Goal: Information Seeking & Learning: Compare options

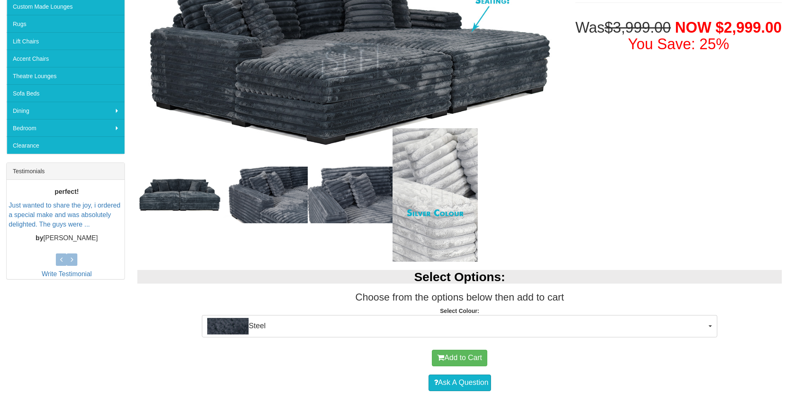
scroll to position [207, 0]
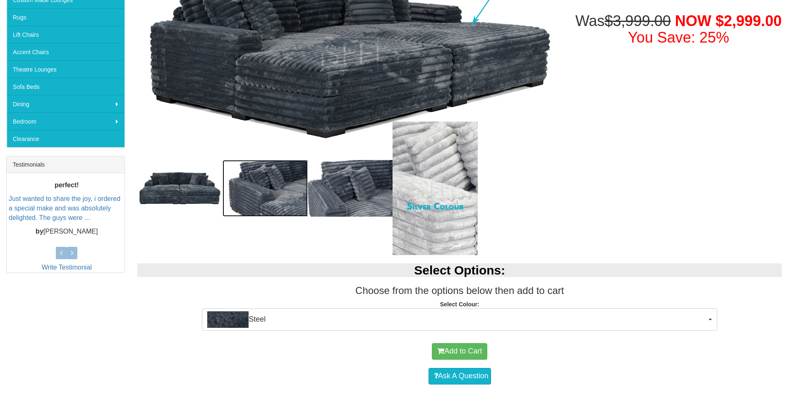
click at [289, 198] on img at bounding box center [265, 188] width 85 height 57
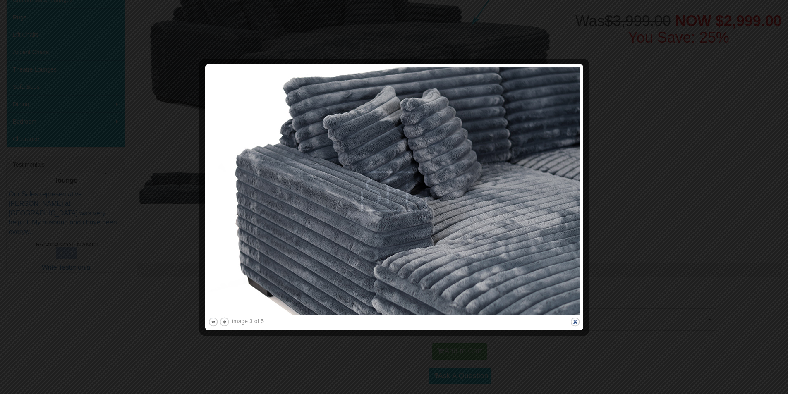
click at [575, 324] on button "close" at bounding box center [575, 322] width 10 height 10
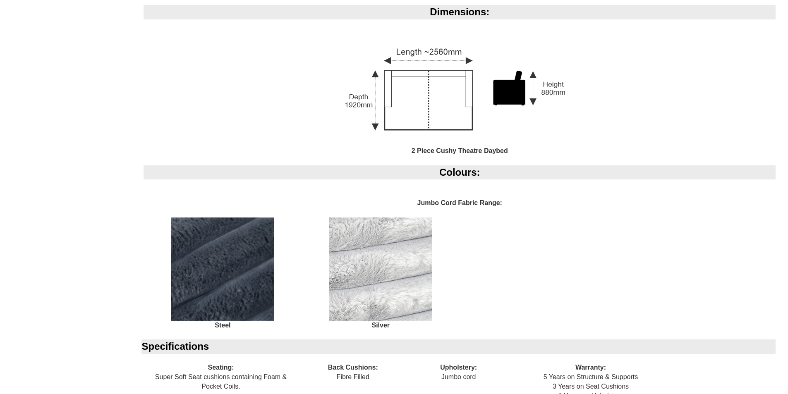
scroll to position [961, 0]
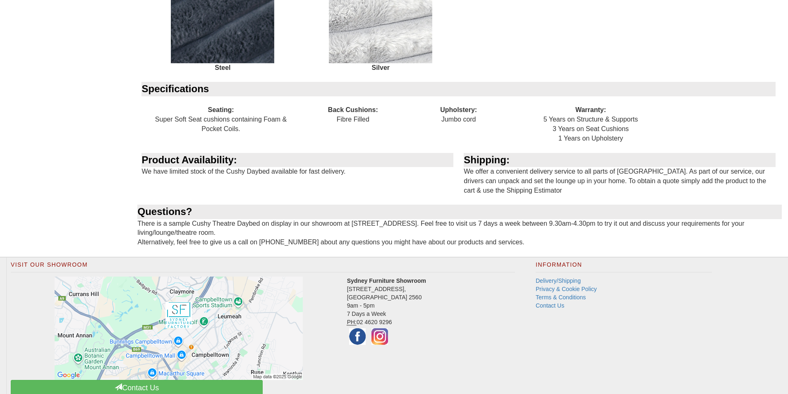
drag, startPoint x: 619, startPoint y: 131, endPoint x: 551, endPoint y: 112, distance: 70.6
click at [551, 112] on div "Warranty: 5 Years on Structure & Supports 3 Years on Seat Cushions 1 Years on U…" at bounding box center [590, 124] width 158 height 57
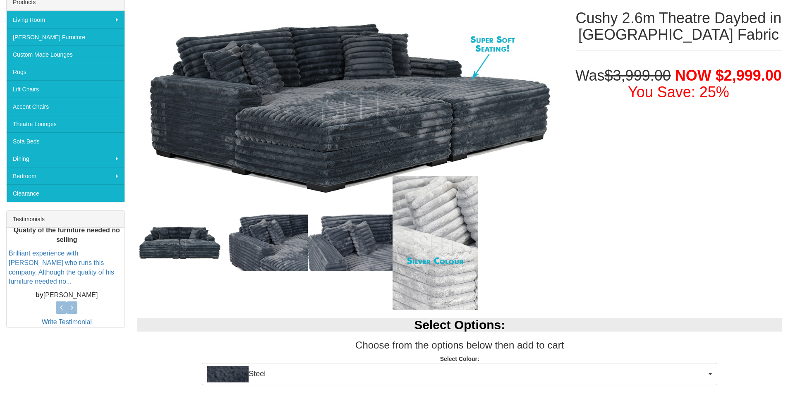
scroll to position [134, 0]
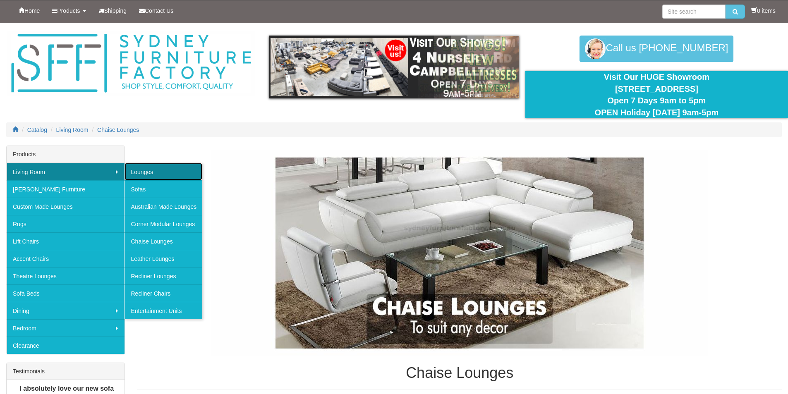
click at [164, 172] on link "Lounges" at bounding box center [164, 171] width 78 height 17
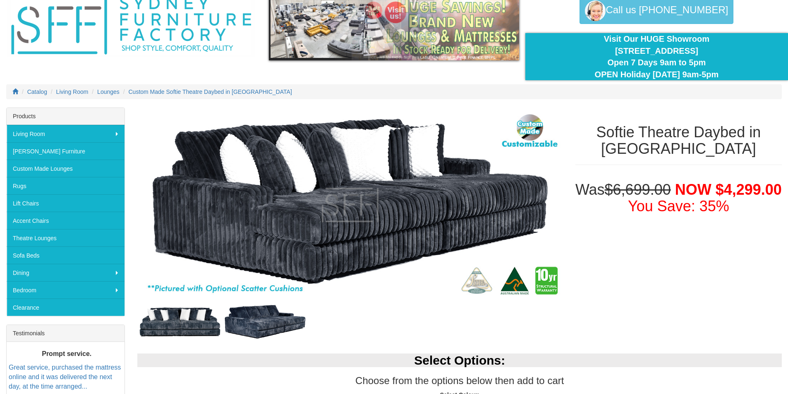
scroll to position [124, 0]
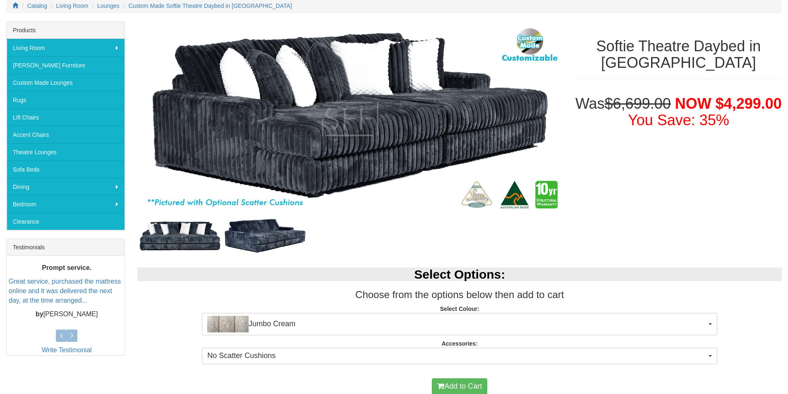
click at [272, 227] on img at bounding box center [265, 237] width 85 height 40
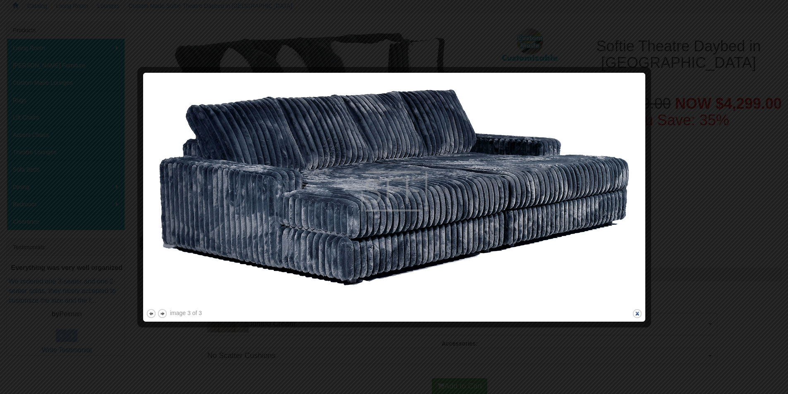
click at [637, 311] on button "close" at bounding box center [637, 314] width 10 height 10
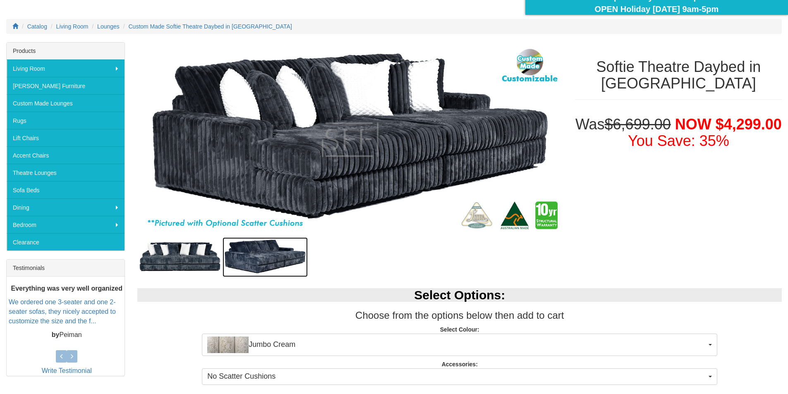
scroll to position [83, 0]
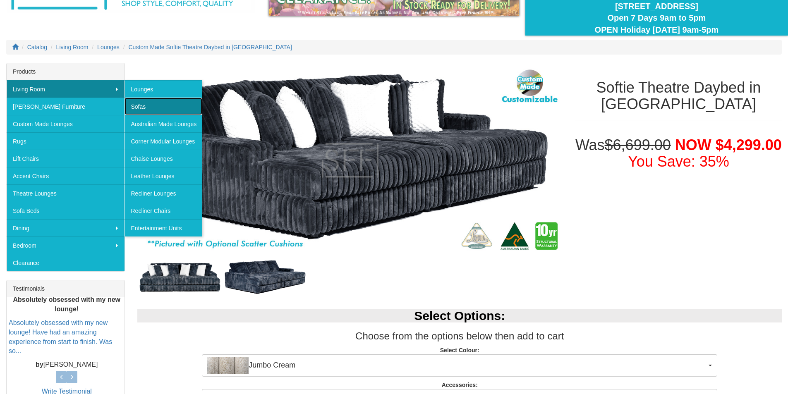
click at [142, 104] on link "Sofas" at bounding box center [164, 106] width 78 height 17
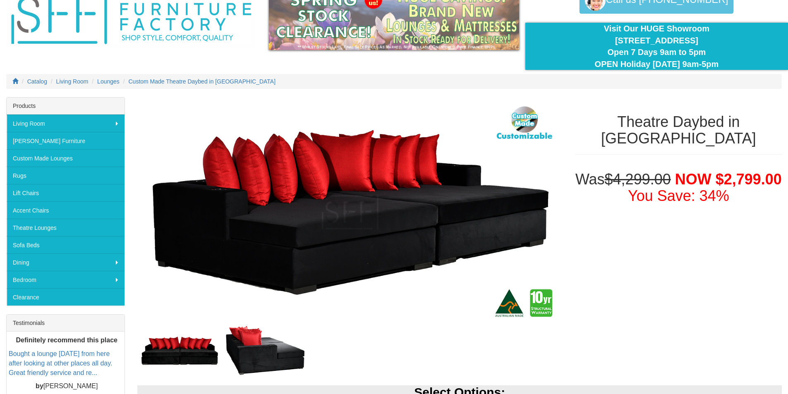
scroll to position [41, 0]
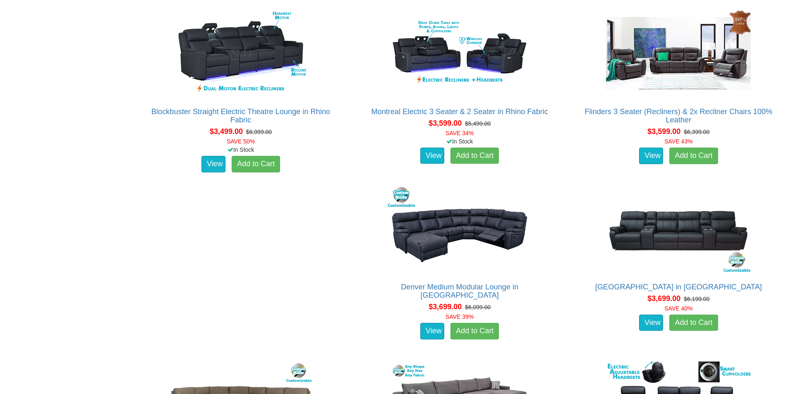
scroll to position [4551, 0]
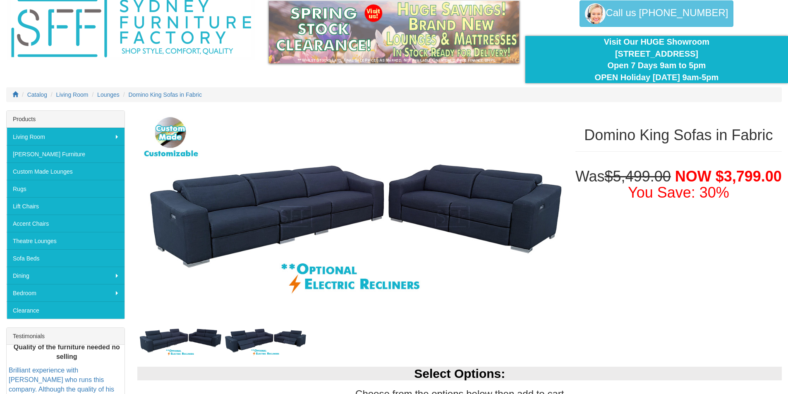
scroll to position [124, 0]
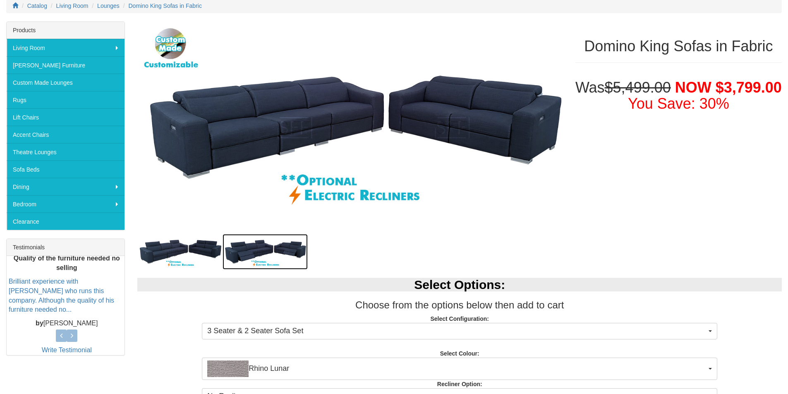
click at [249, 241] on img at bounding box center [265, 252] width 85 height 36
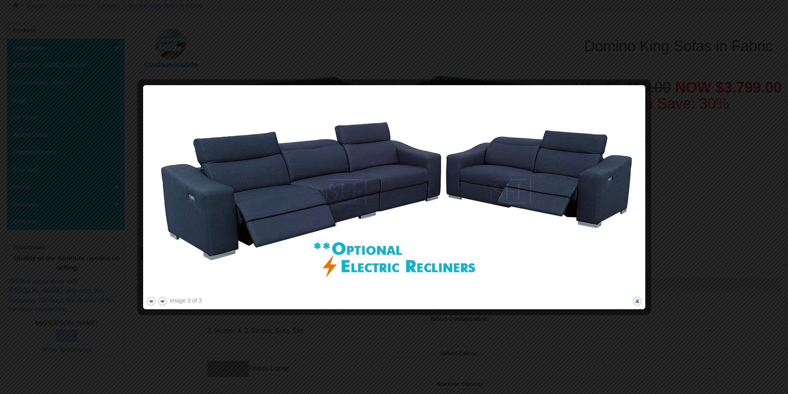
click at [640, 304] on button "close" at bounding box center [637, 301] width 10 height 10
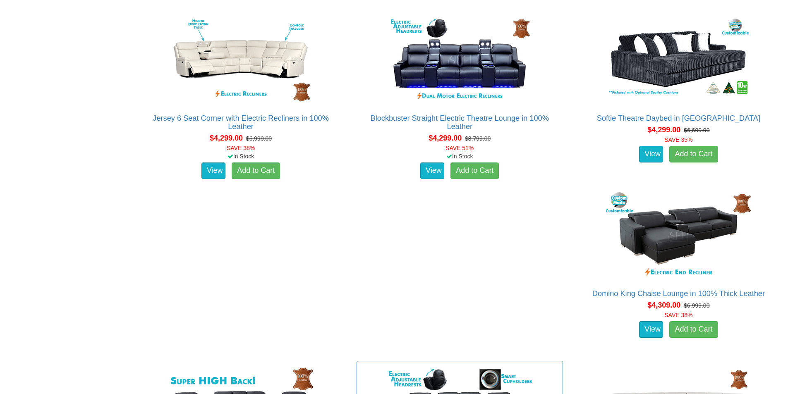
scroll to position [5957, 0]
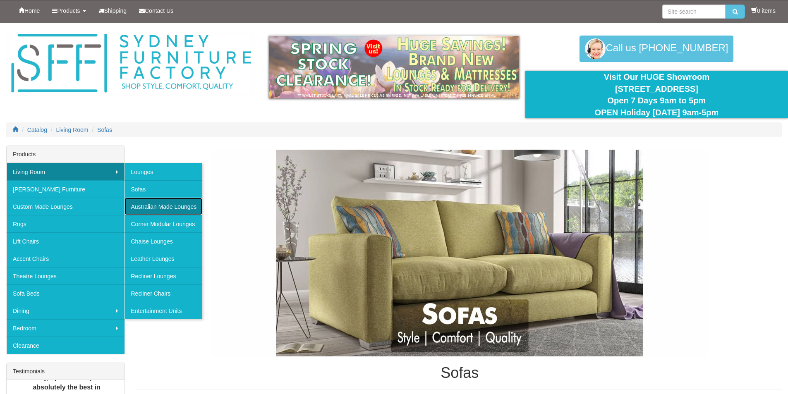
click at [154, 210] on link "Australian Made Lounges" at bounding box center [164, 206] width 78 height 17
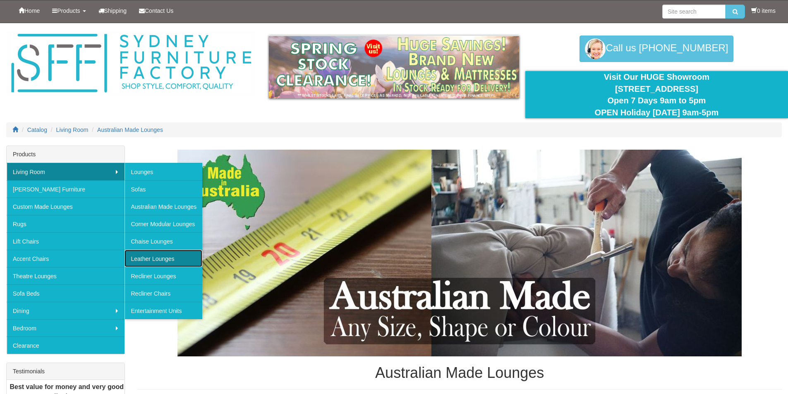
click at [149, 259] on link "Leather Lounges" at bounding box center [164, 258] width 78 height 17
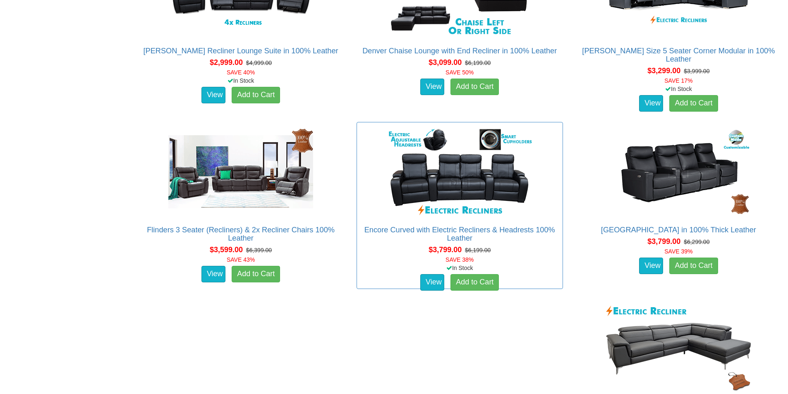
scroll to position [1034, 0]
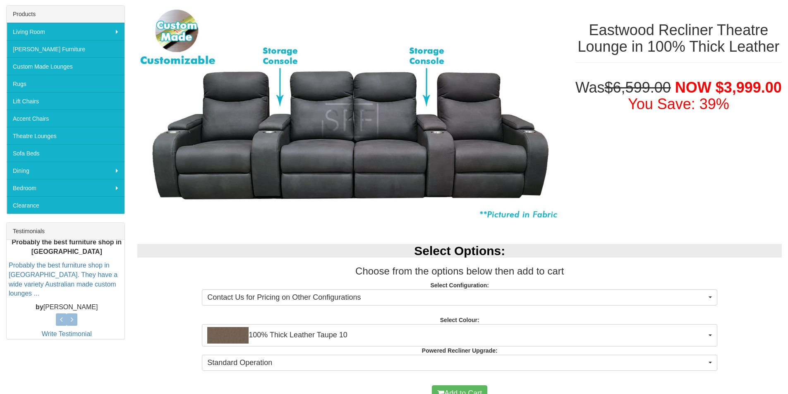
scroll to position [41, 0]
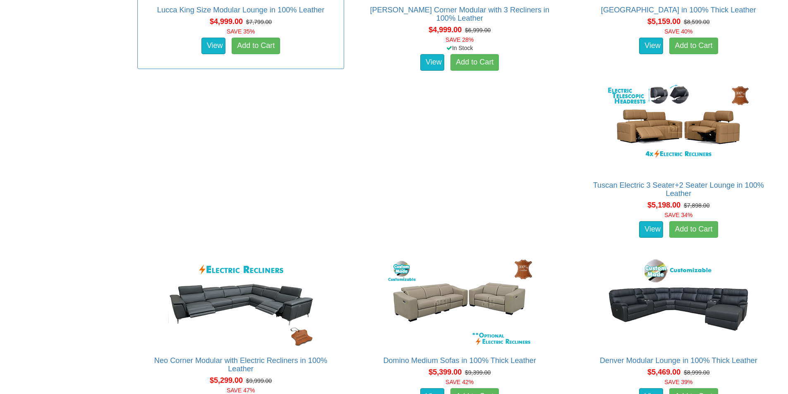
scroll to position [2772, 0]
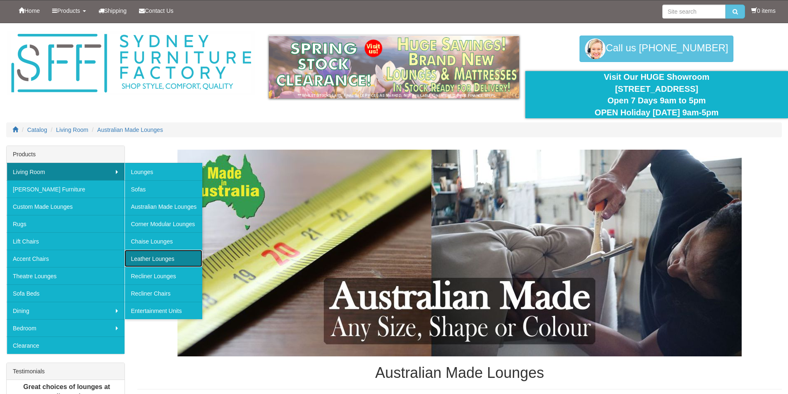
click at [152, 263] on link "Leather Lounges" at bounding box center [164, 258] width 78 height 17
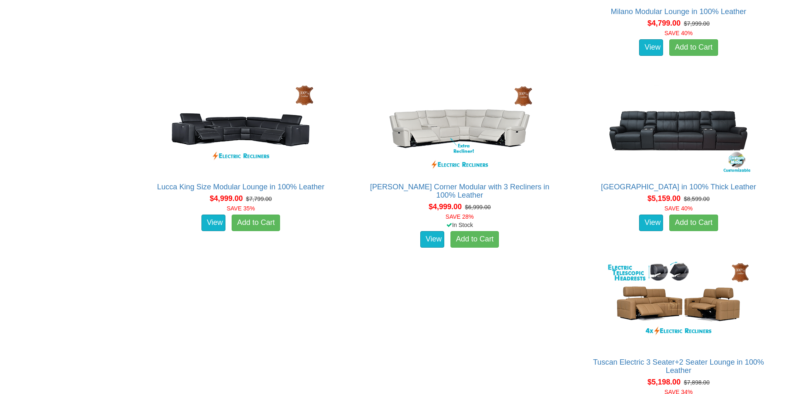
scroll to position [2731, 0]
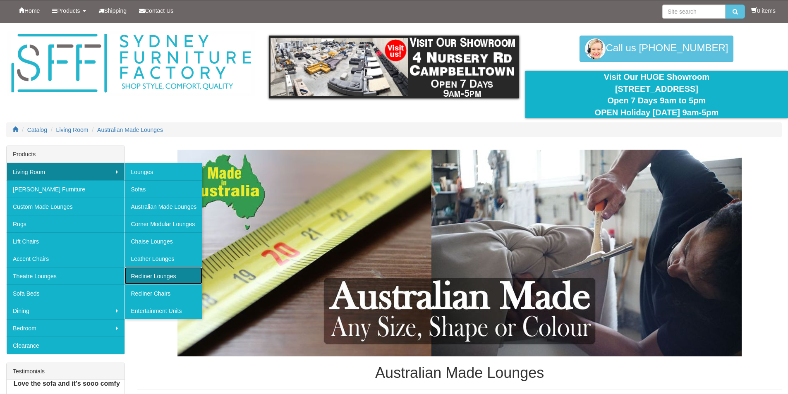
click at [158, 277] on link "Recliner Lounges" at bounding box center [164, 275] width 78 height 17
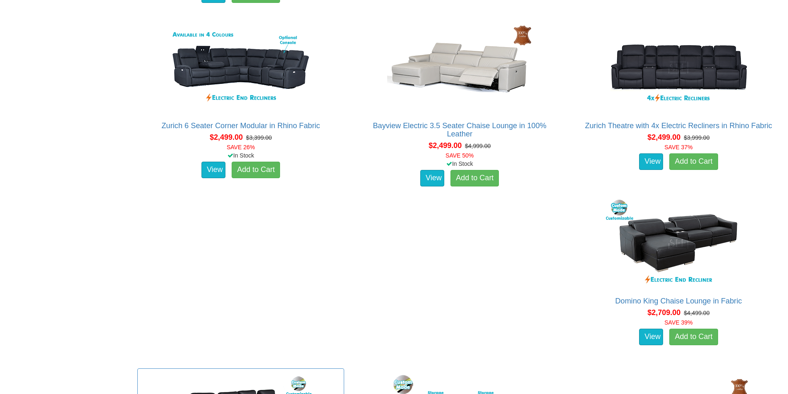
scroll to position [1076, 0]
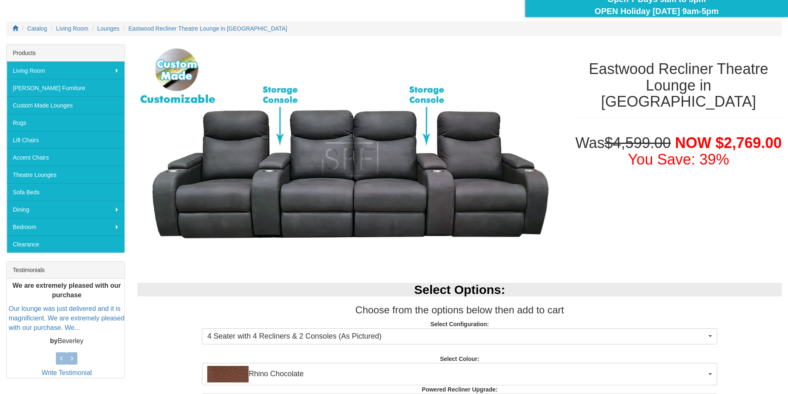
scroll to position [83, 0]
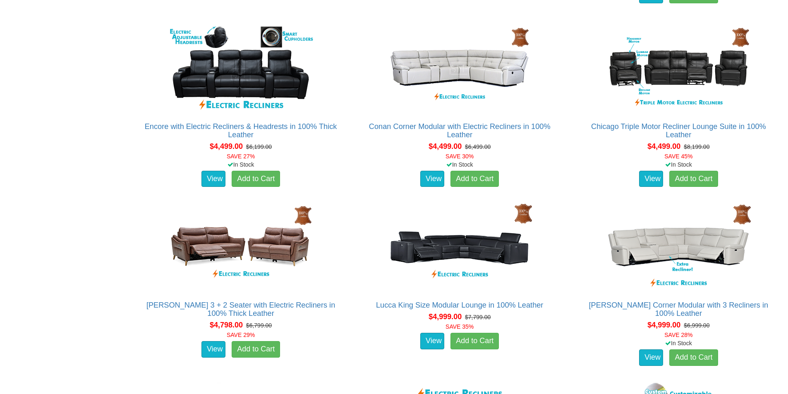
scroll to position [3889, 0]
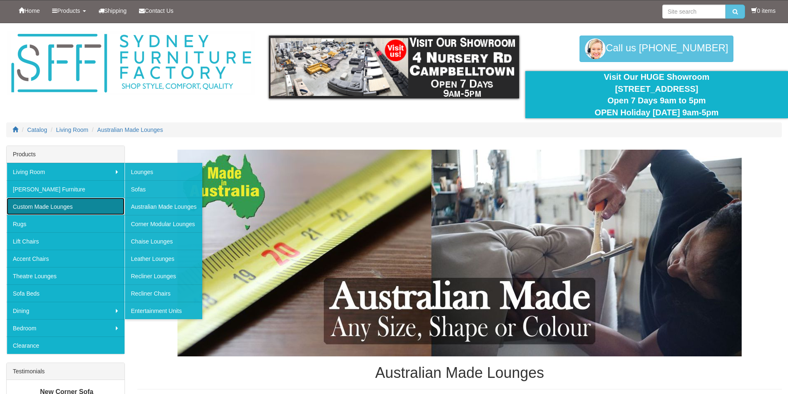
click at [60, 201] on link "Custom Made Lounges" at bounding box center [66, 206] width 118 height 17
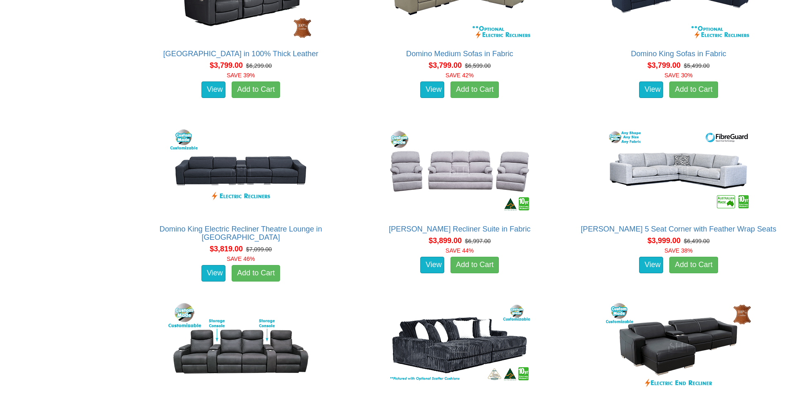
scroll to position [2937, 0]
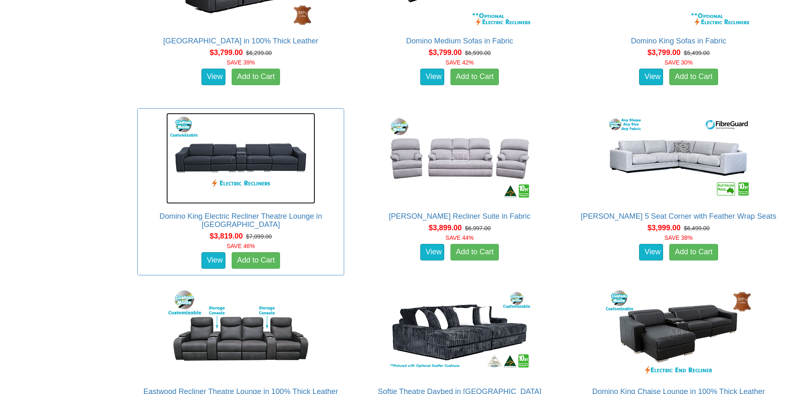
click at [283, 165] on img at bounding box center [240, 158] width 149 height 91
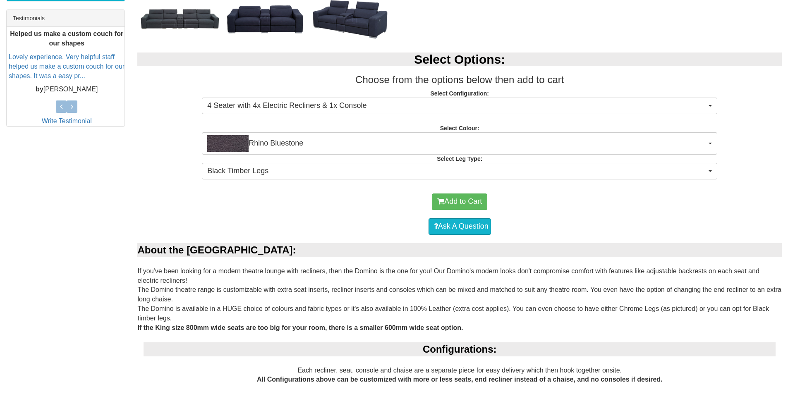
scroll to position [331, 0]
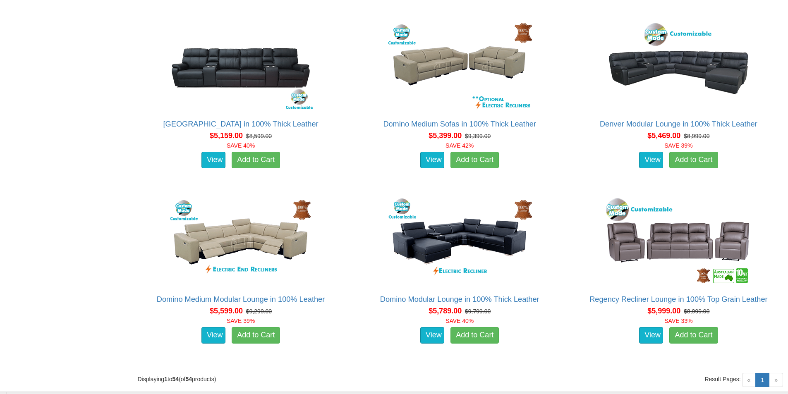
scroll to position [3475, 0]
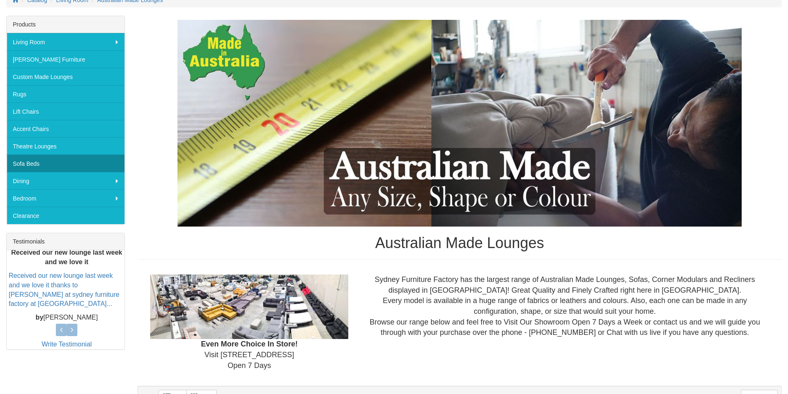
scroll to position [83, 0]
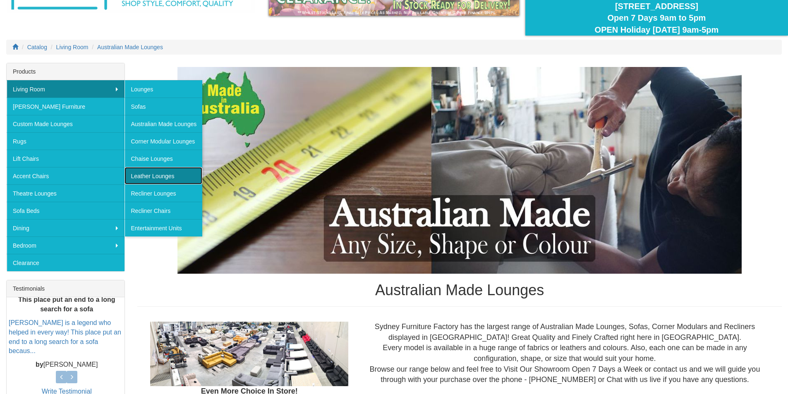
click at [170, 172] on link "Leather Lounges" at bounding box center [164, 175] width 78 height 17
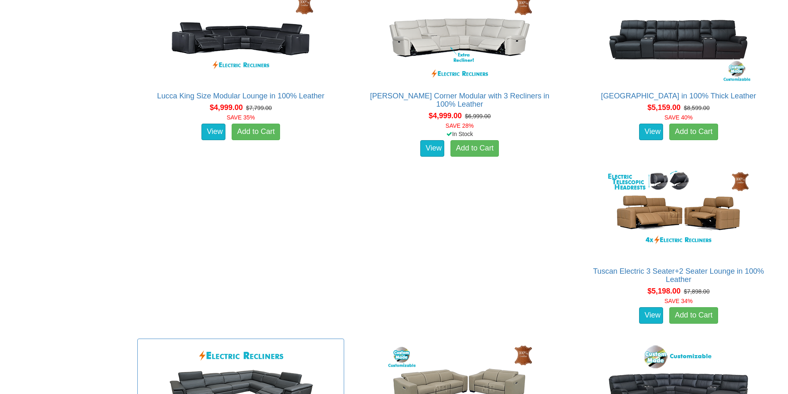
scroll to position [2689, 0]
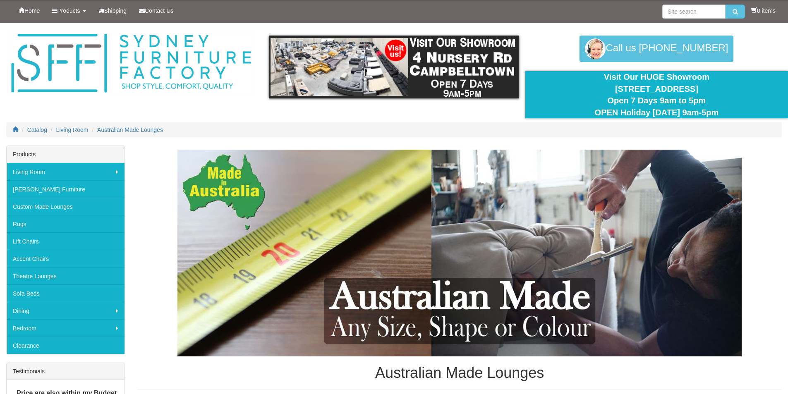
scroll to position [83, 0]
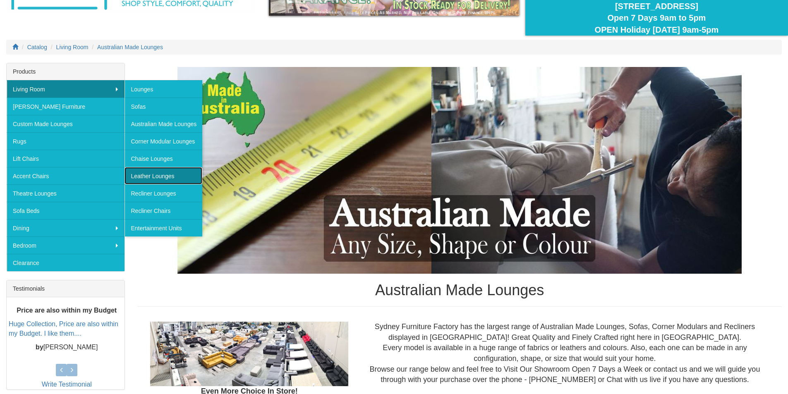
click at [169, 180] on link "Leather Lounges" at bounding box center [164, 175] width 78 height 17
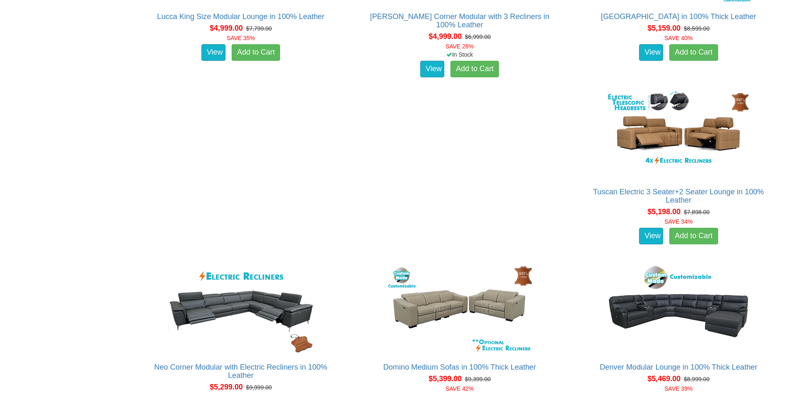
scroll to position [2772, 0]
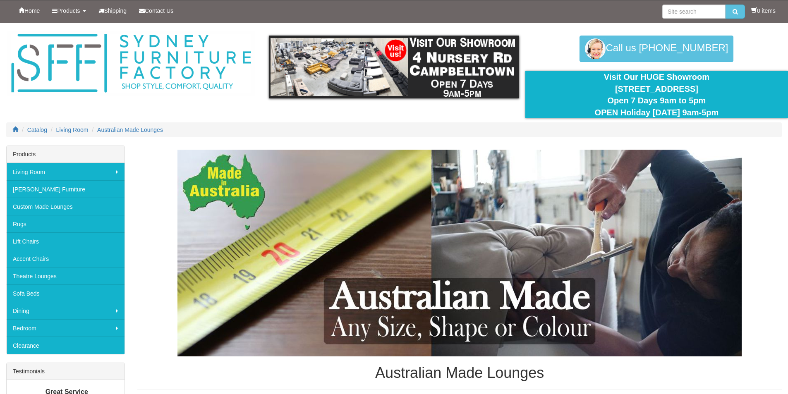
scroll to position [83, 0]
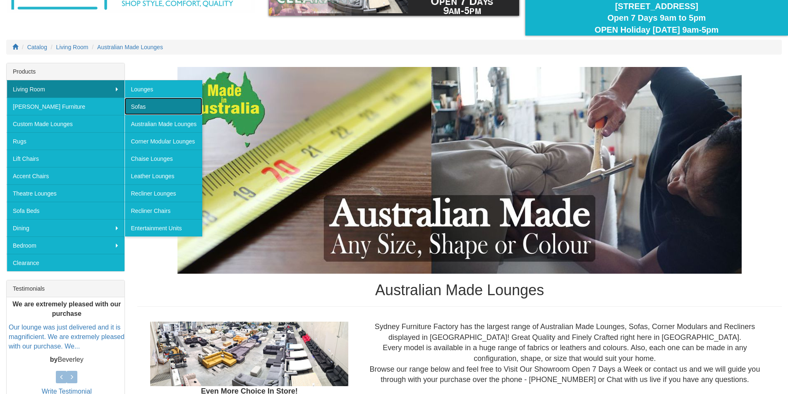
click at [146, 109] on link "Sofas" at bounding box center [164, 106] width 78 height 17
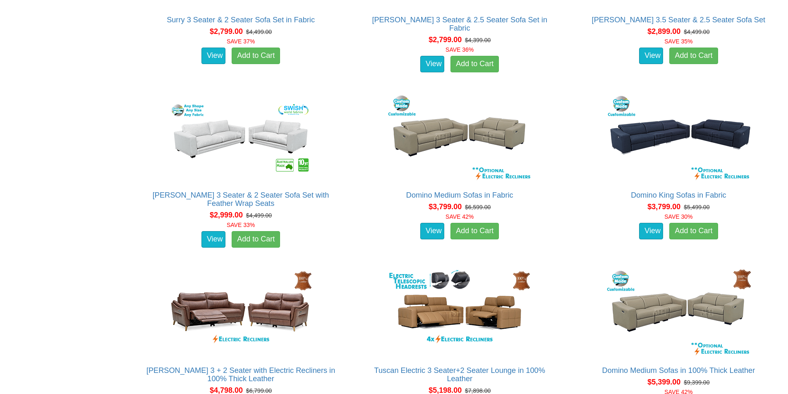
scroll to position [2069, 0]
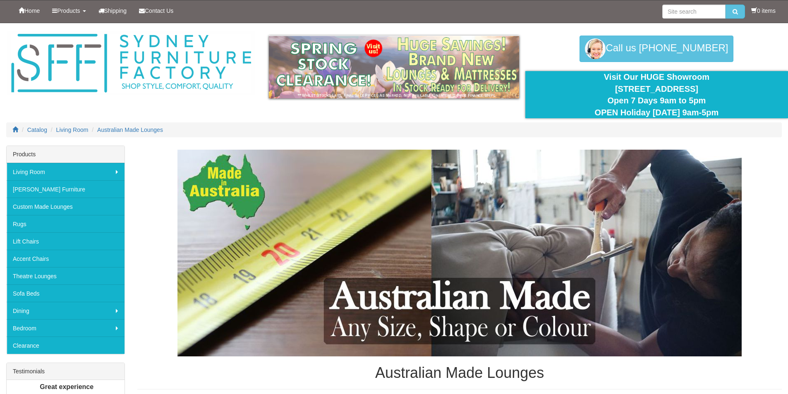
scroll to position [83, 0]
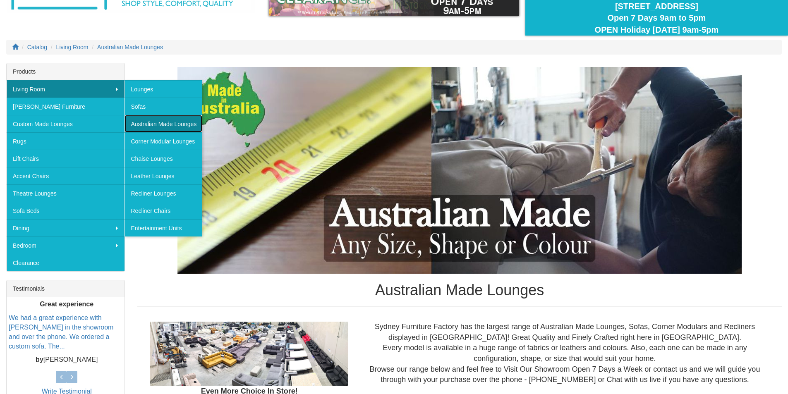
click at [177, 126] on link "Australian Made Lounges" at bounding box center [164, 123] width 78 height 17
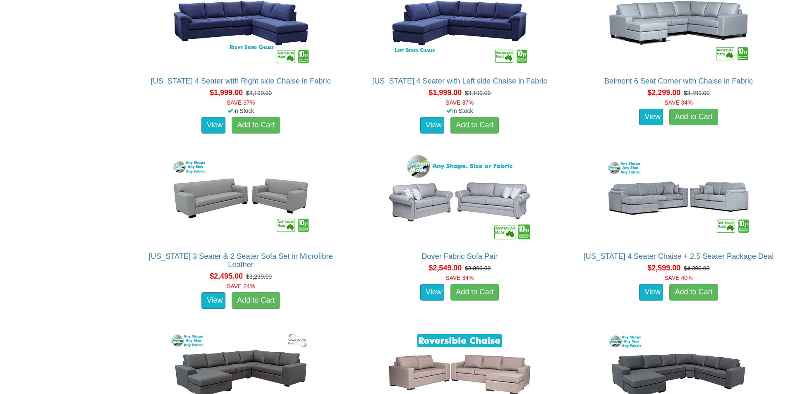
scroll to position [952, 0]
